Goal: Navigation & Orientation: Find specific page/section

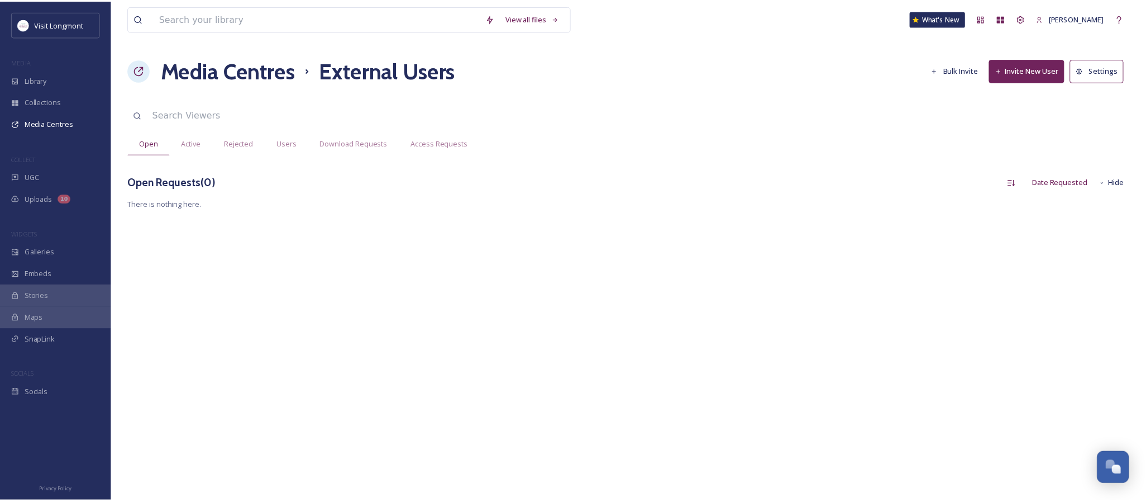
scroll to position [121, 0]
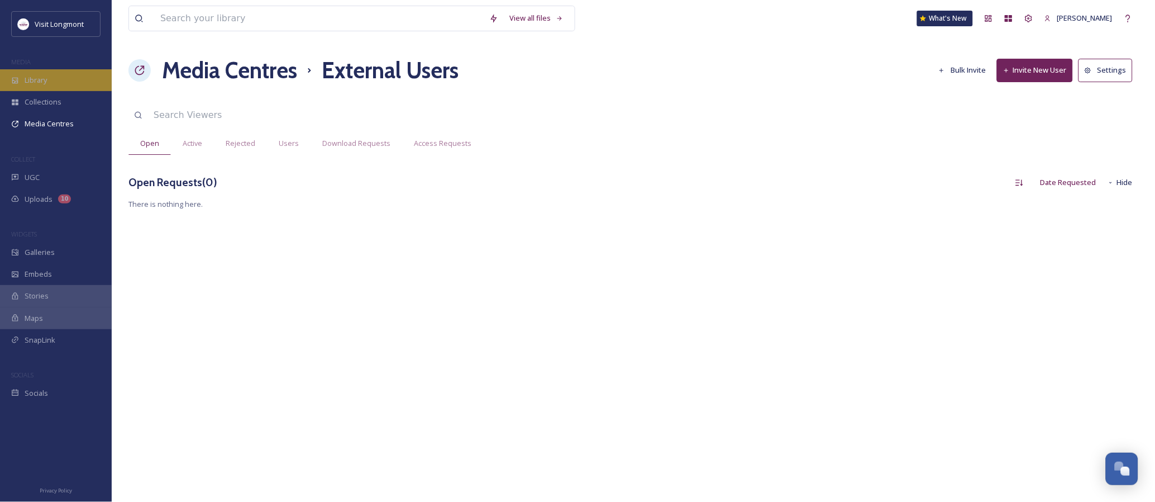
click at [39, 78] on span "Library" at bounding box center [36, 80] width 22 height 11
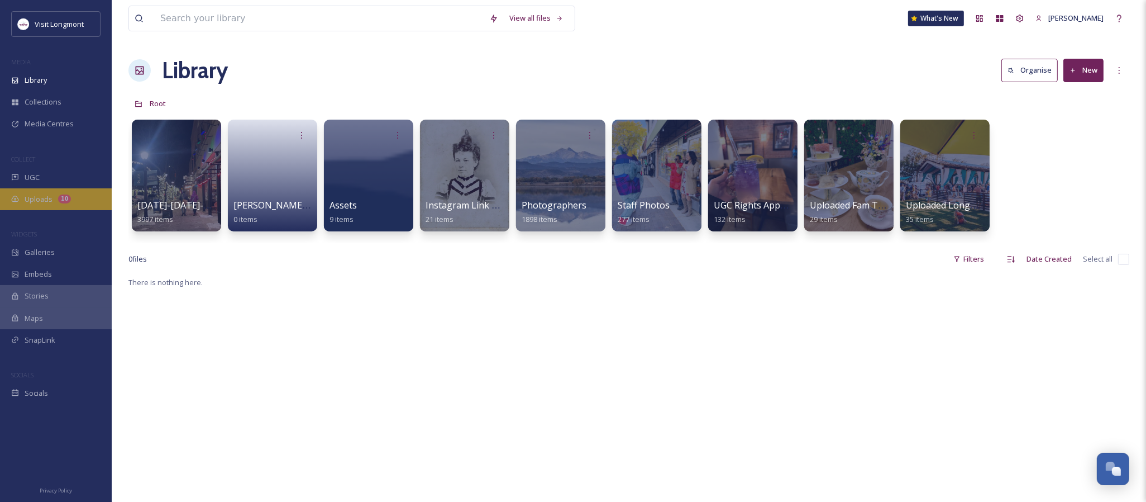
click at [48, 199] on span "Uploads" at bounding box center [39, 199] width 28 height 11
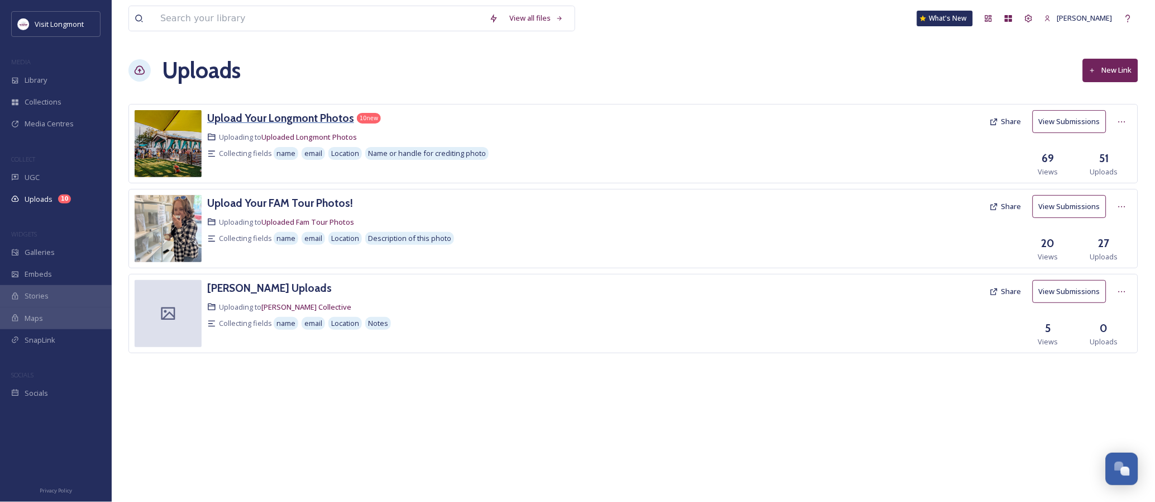
click at [229, 115] on h3 "Upload Your Longmont Photos" at bounding box center [280, 117] width 147 height 13
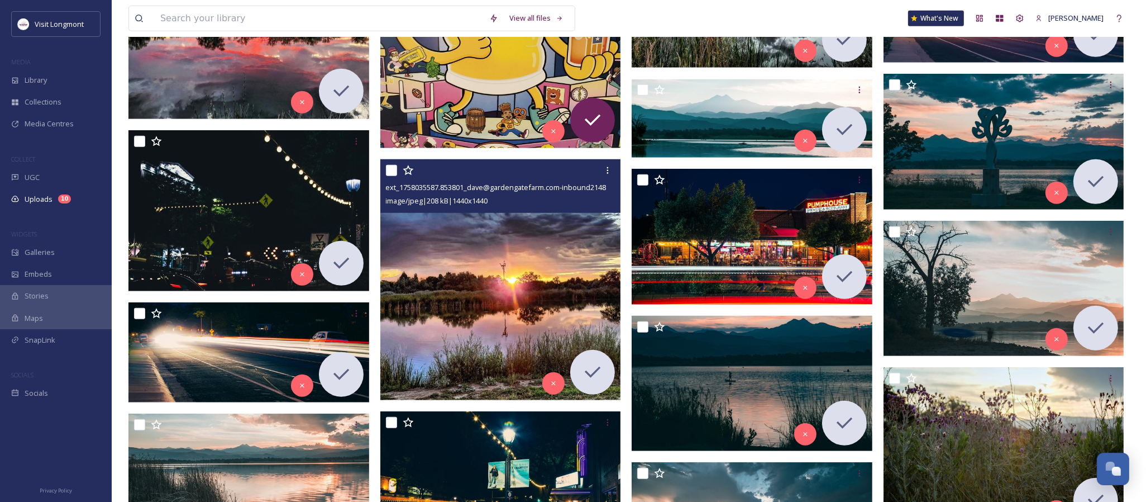
scroll to position [1179, 0]
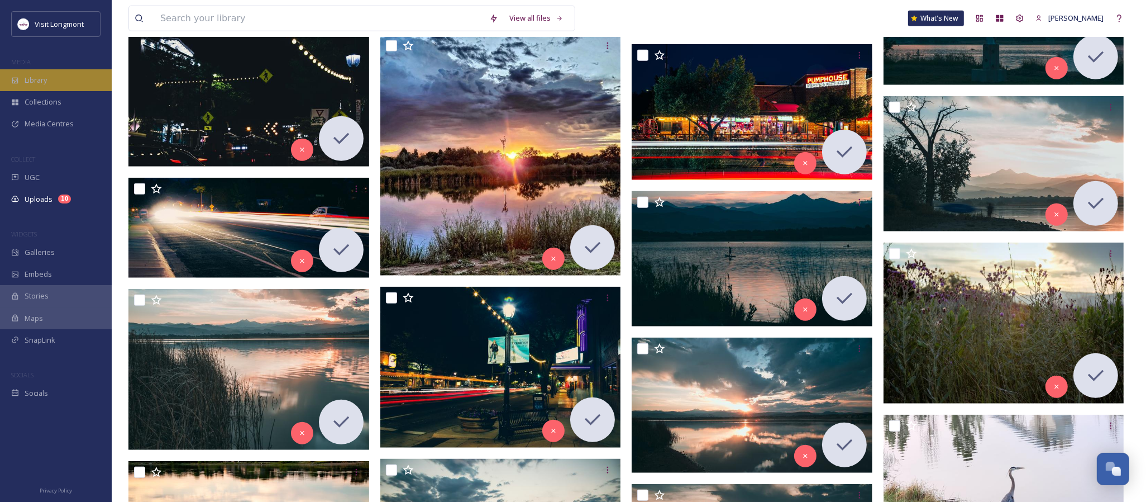
click at [48, 74] on div "Library" at bounding box center [56, 80] width 112 height 22
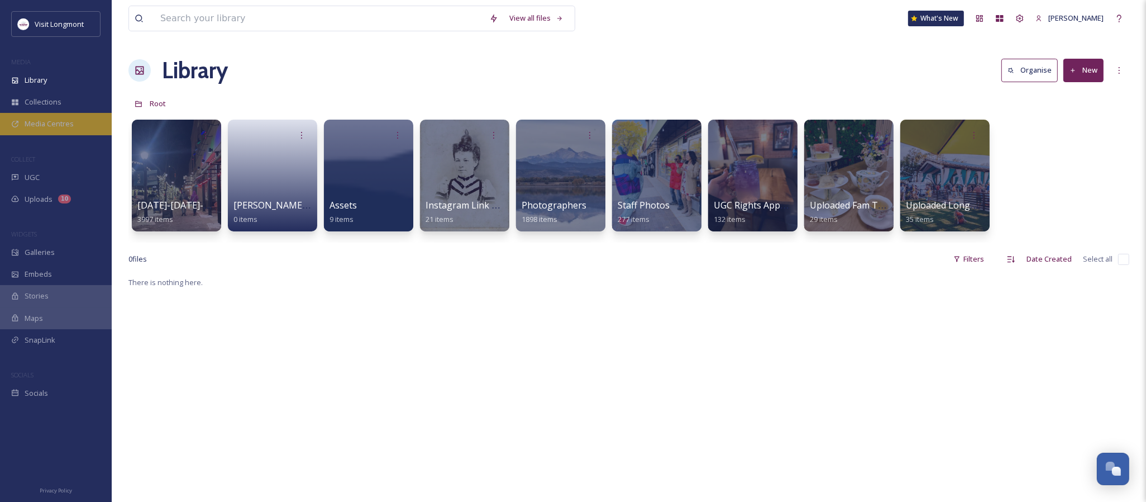
click at [42, 121] on span "Media Centres" at bounding box center [49, 123] width 49 height 11
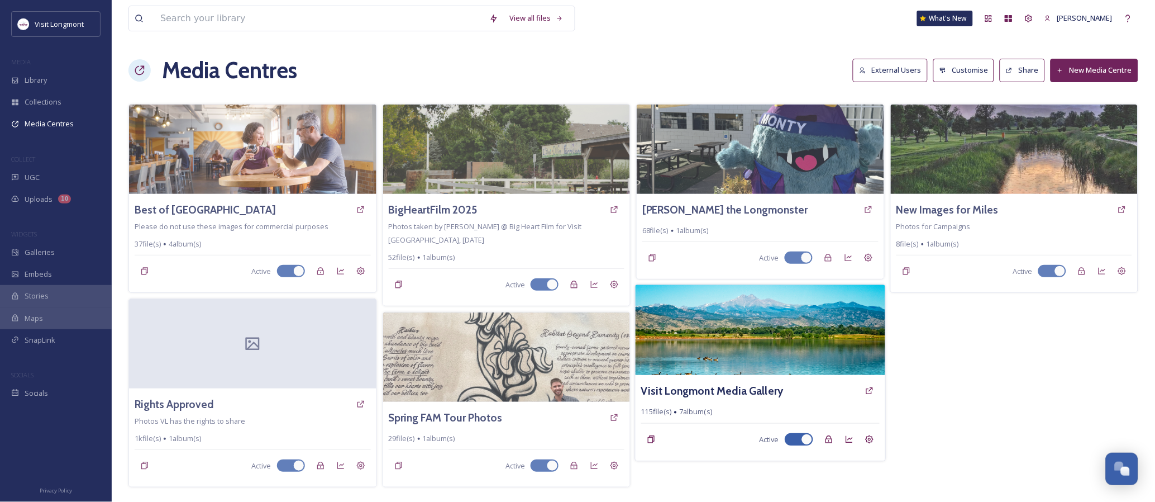
click at [780, 360] on img at bounding box center [761, 330] width 250 height 90
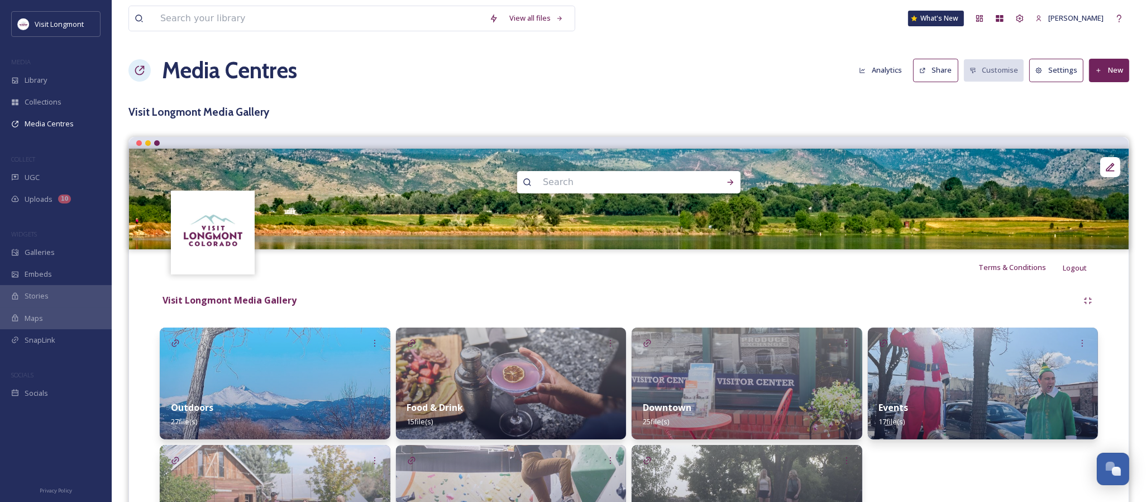
click at [1066, 71] on button "Settings" at bounding box center [1056, 70] width 54 height 23
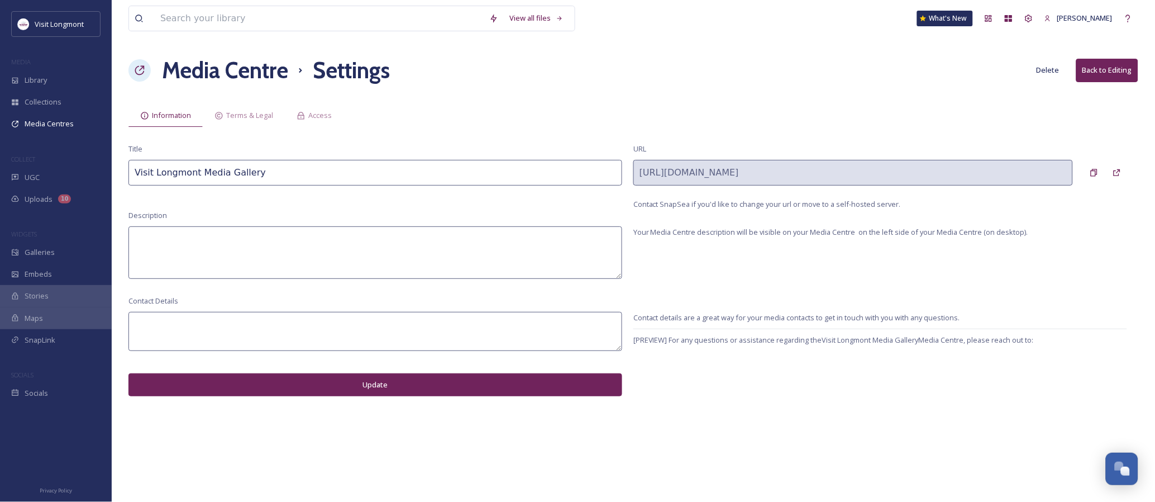
click at [1089, 69] on button "Back to Editing" at bounding box center [1107, 70] width 62 height 23
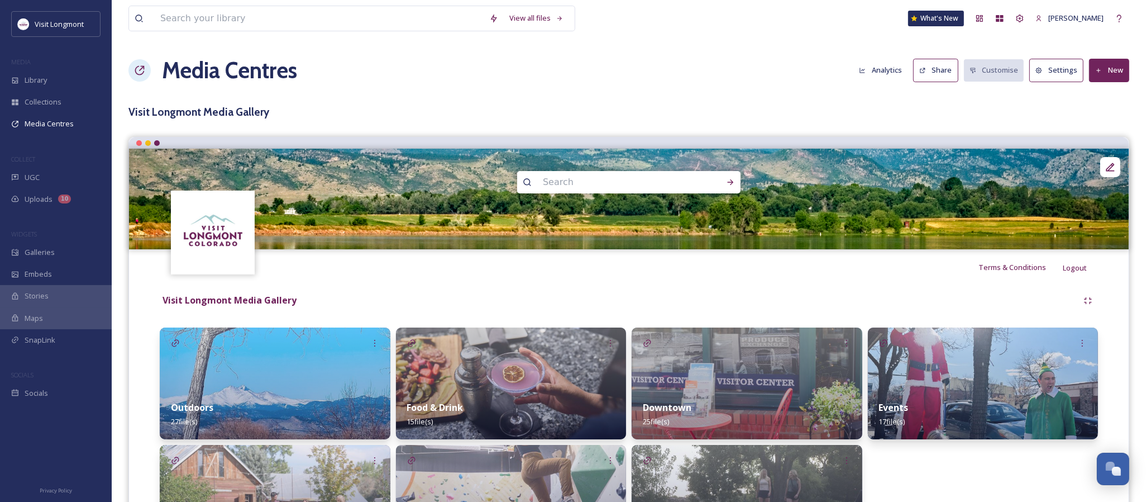
click at [887, 70] on button "Analytics" at bounding box center [881, 70] width 54 height 22
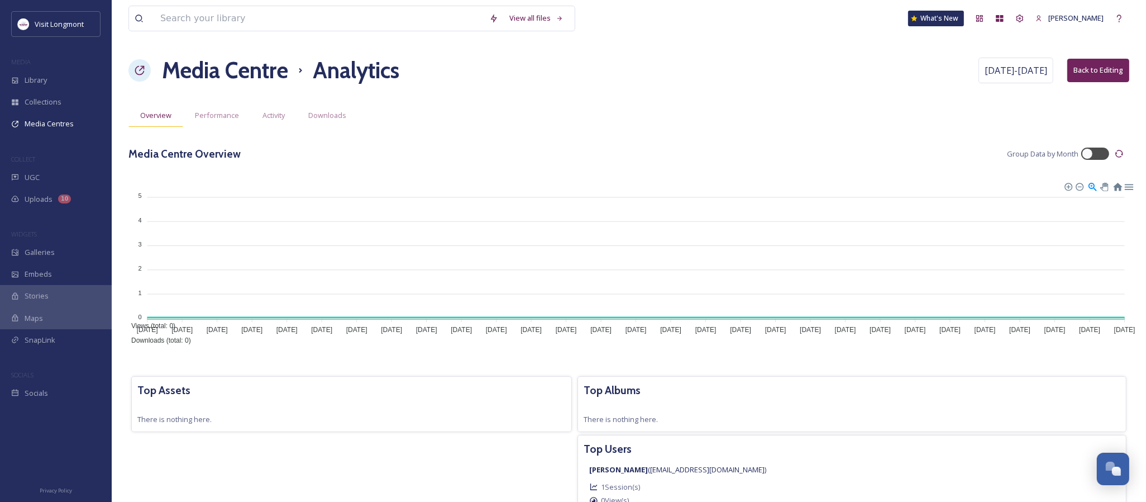
click at [148, 115] on span "Overview" at bounding box center [155, 115] width 31 height 11
click at [1109, 74] on button "Back to Editing" at bounding box center [1098, 70] width 62 height 23
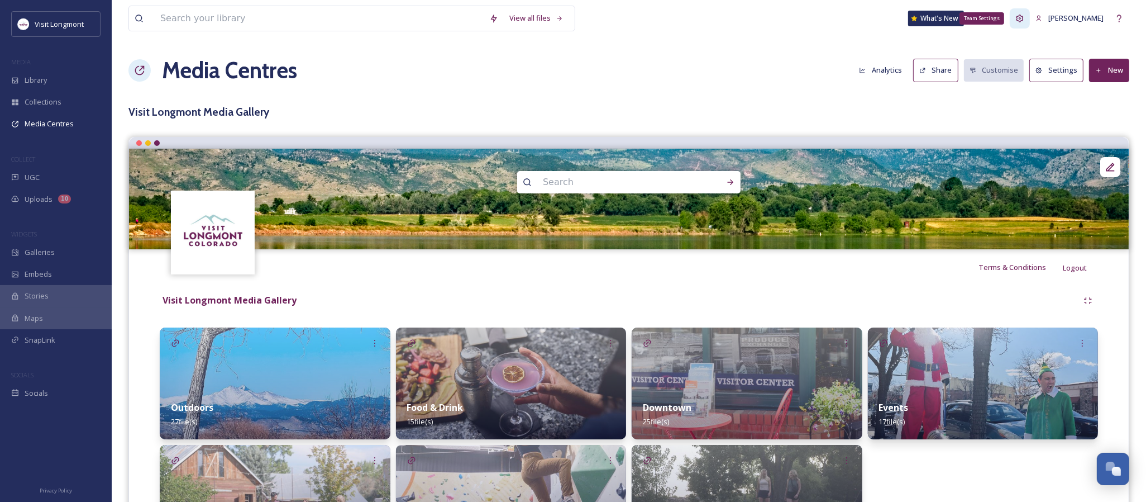
click at [1024, 21] on icon at bounding box center [1019, 18] width 9 height 9
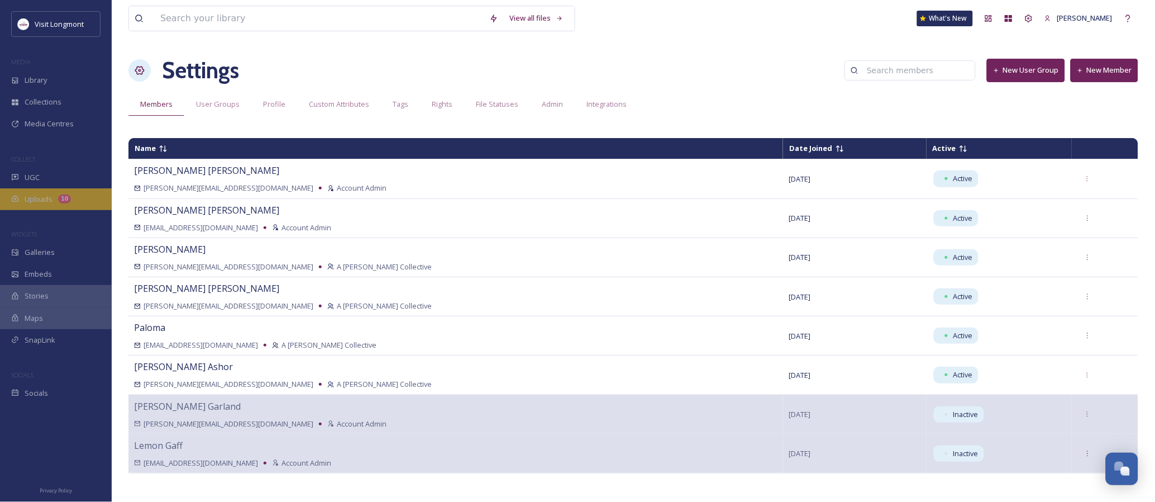
click at [49, 200] on span "Uploads" at bounding box center [39, 199] width 28 height 11
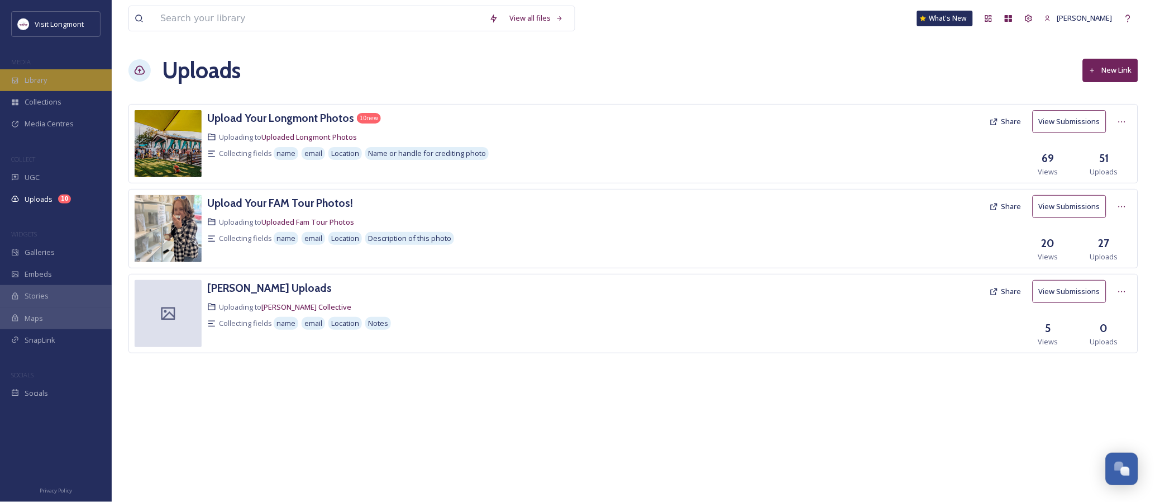
click at [46, 79] on span "Library" at bounding box center [36, 80] width 22 height 11
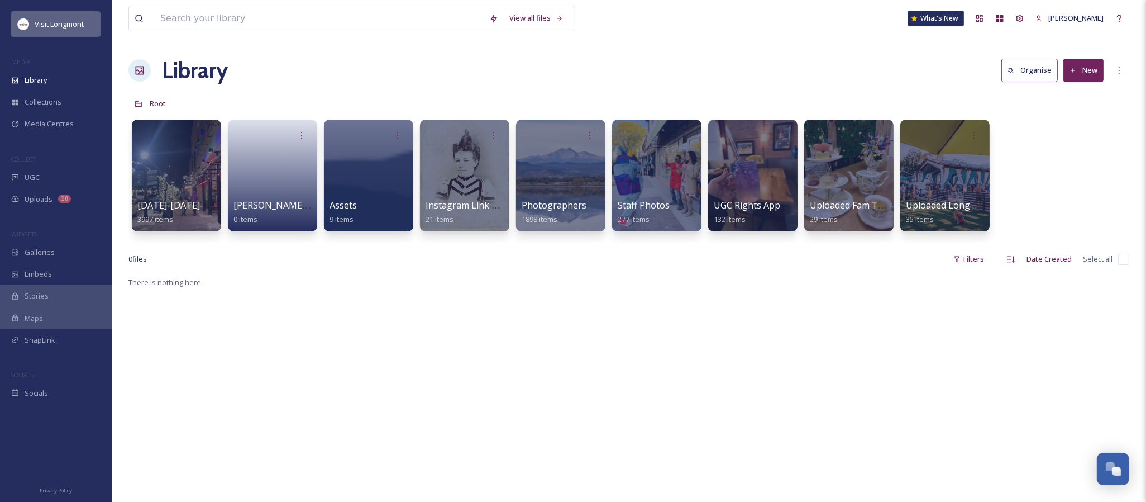
click at [23, 26] on img at bounding box center [23, 23] width 11 height 11
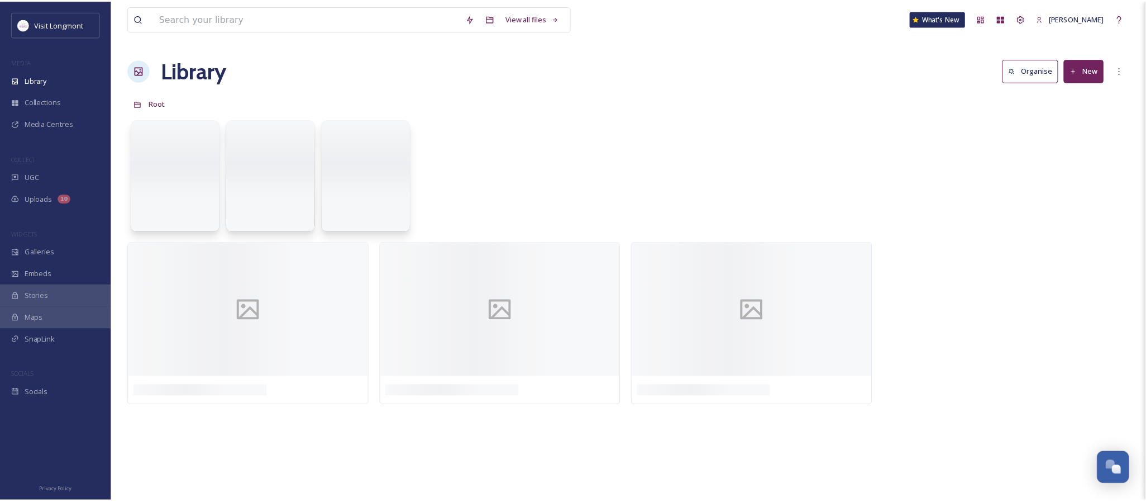
scroll to position [121, 0]
